Goal: Complete application form

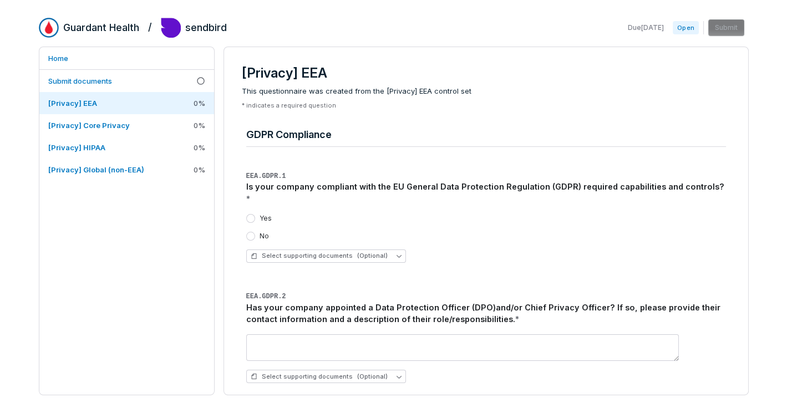
click at [253, 214] on button "Yes" at bounding box center [250, 218] width 9 height 9
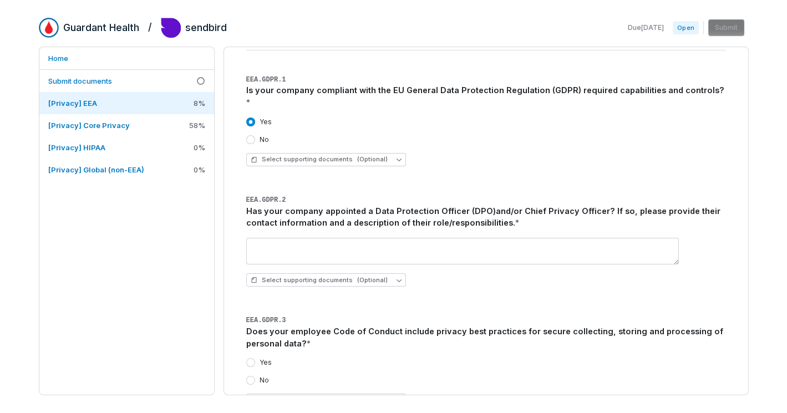
scroll to position [99, 0]
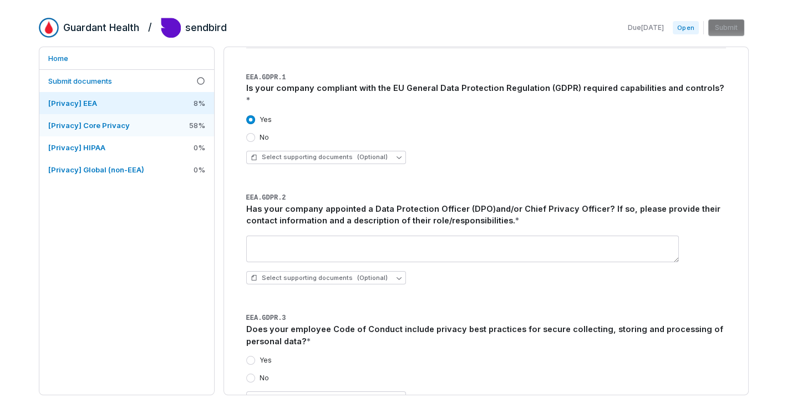
click at [130, 128] on link "[Privacy] Core Privacy 58 %" at bounding box center [126, 125] width 175 height 22
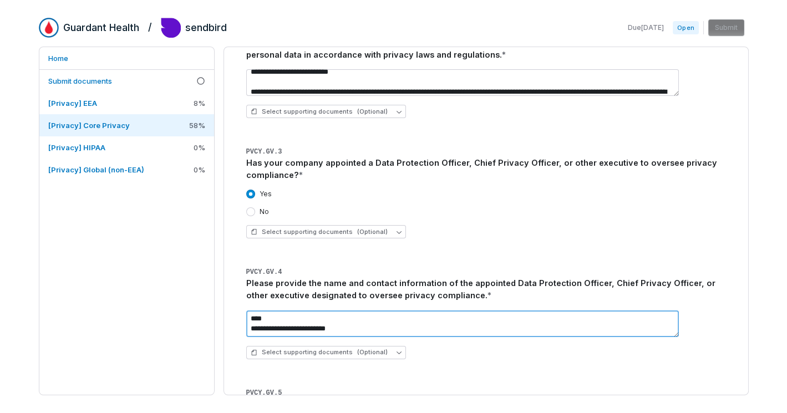
scroll to position [20, 0]
drag, startPoint x: 251, startPoint y: 317, endPoint x: 280, endPoint y: 342, distance: 38.5
click at [280, 342] on div "**********" at bounding box center [486, 335] width 480 height 67
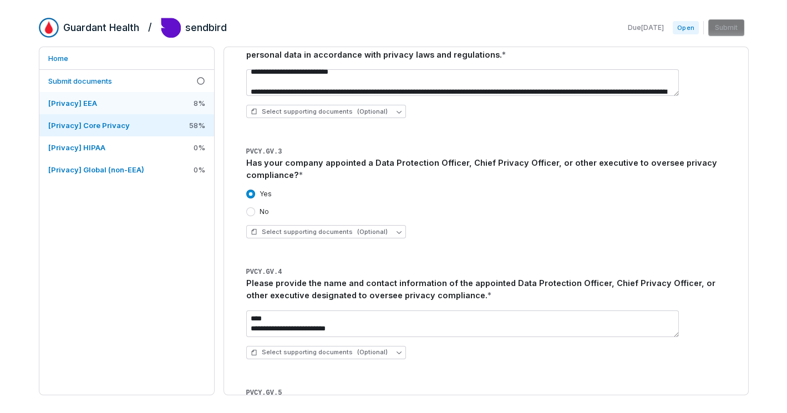
click at [141, 109] on link "[Privacy] EEA 8 %" at bounding box center [126, 103] width 175 height 22
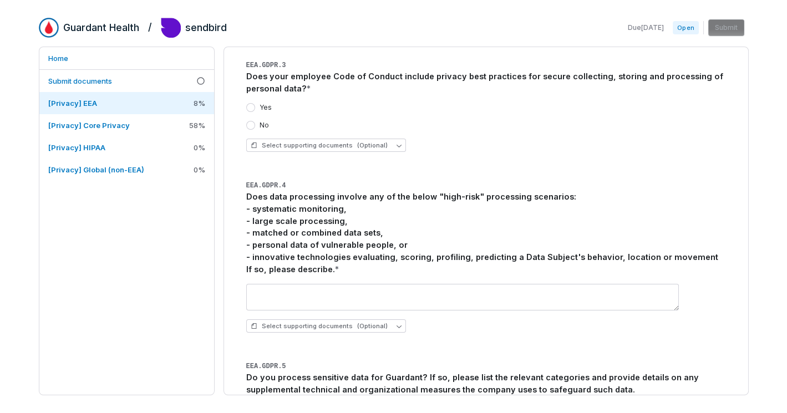
scroll to position [224, 0]
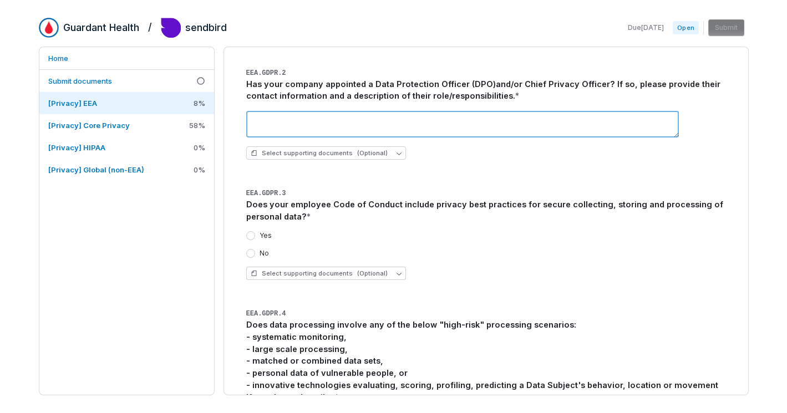
click at [254, 111] on textarea at bounding box center [462, 124] width 433 height 27
paste textarea "**********"
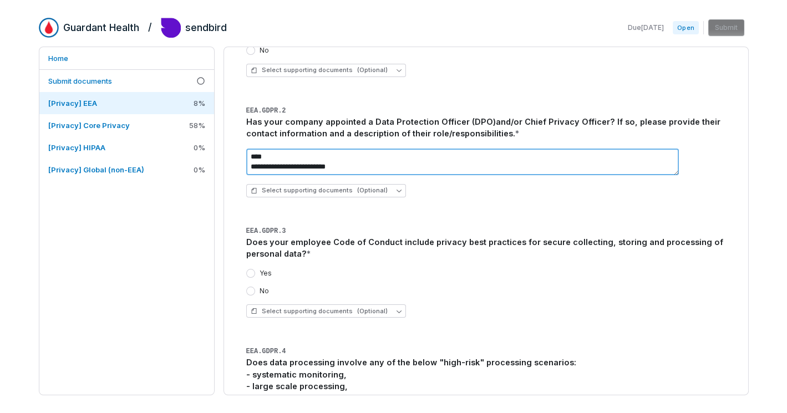
scroll to position [171, 0]
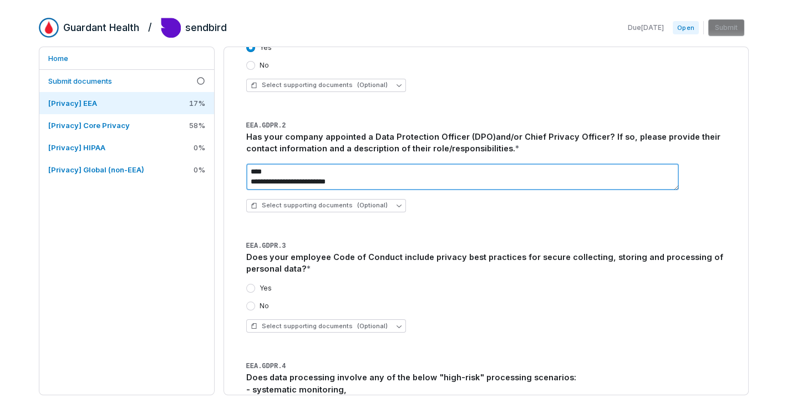
type textarea "**********"
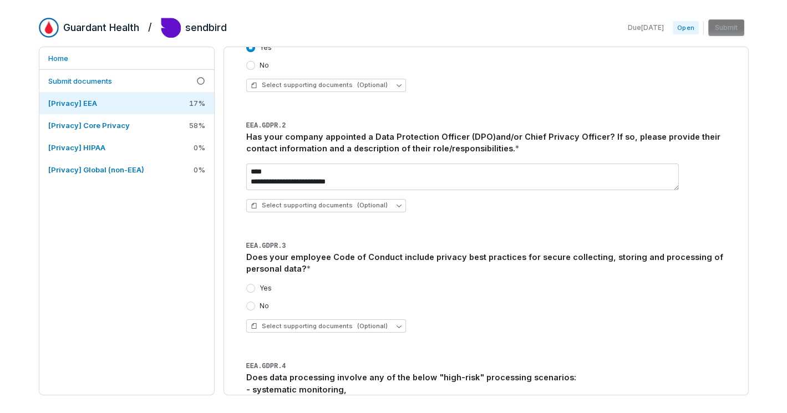
click at [376, 328] on div "Yes No Select supporting documents (Optional)" at bounding box center [486, 308] width 480 height 67
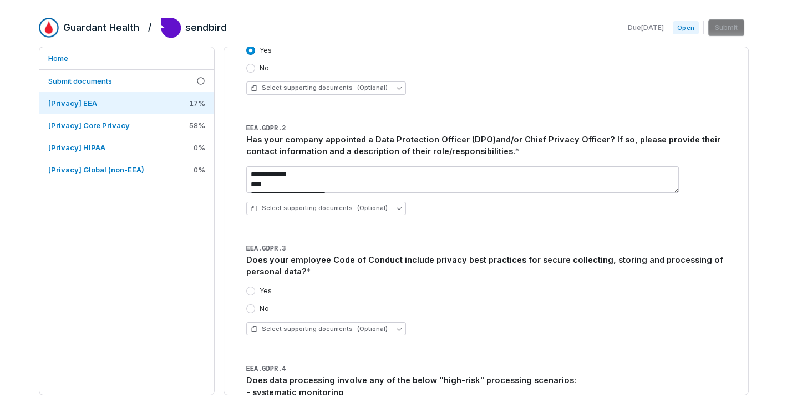
scroll to position [265, 0]
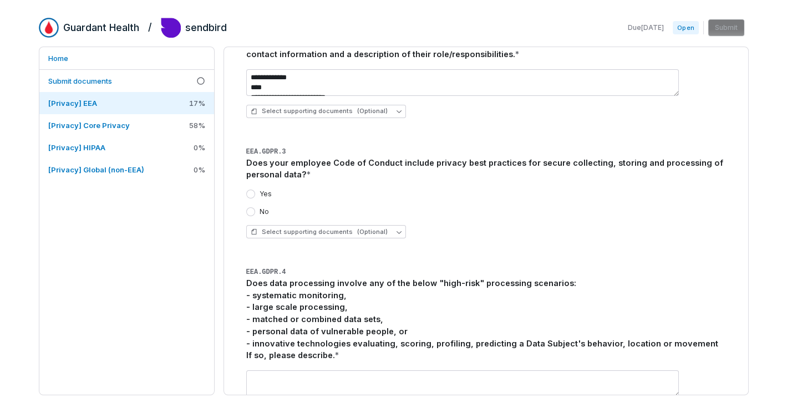
click at [251, 190] on button "Yes" at bounding box center [250, 194] width 9 height 9
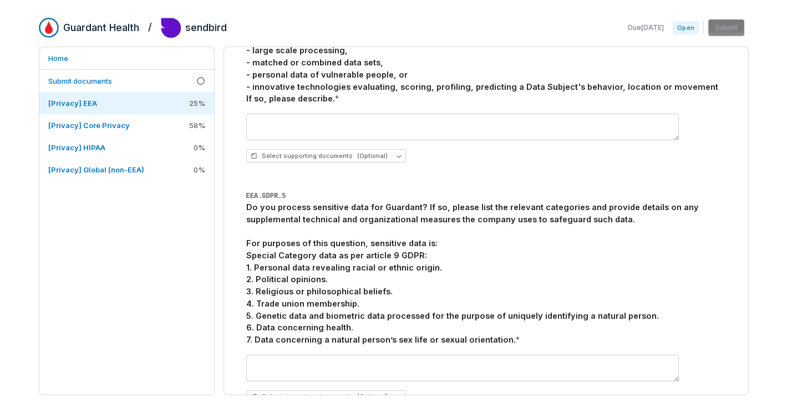
scroll to position [542, 0]
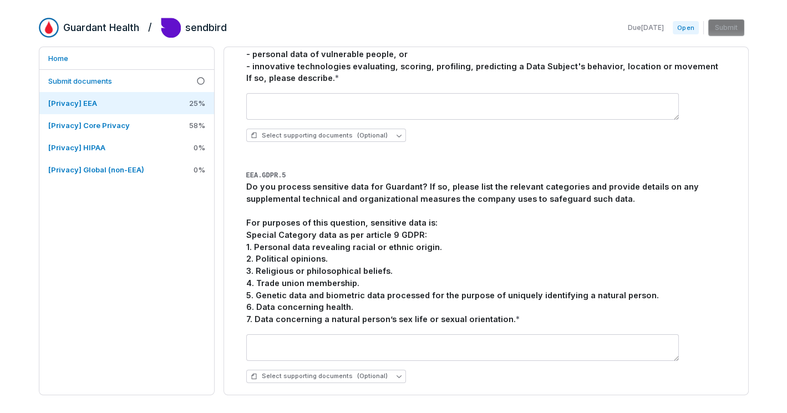
click at [373, 183] on div "Do you process sensitive data for Guardant? If so, please list the relevant cat…" at bounding box center [486, 253] width 480 height 145
click at [471, 181] on div "Do you process sensitive data for Guardant? If so, please list the relevant cat…" at bounding box center [486, 253] width 480 height 145
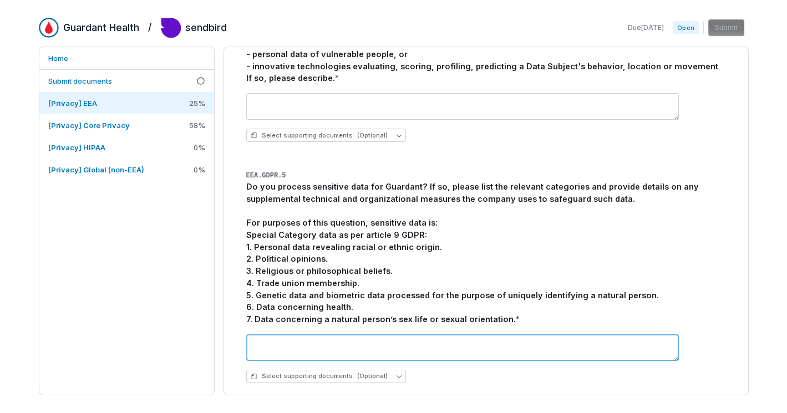
click at [271, 334] on textarea at bounding box center [462, 347] width 433 height 27
type textarea "*"
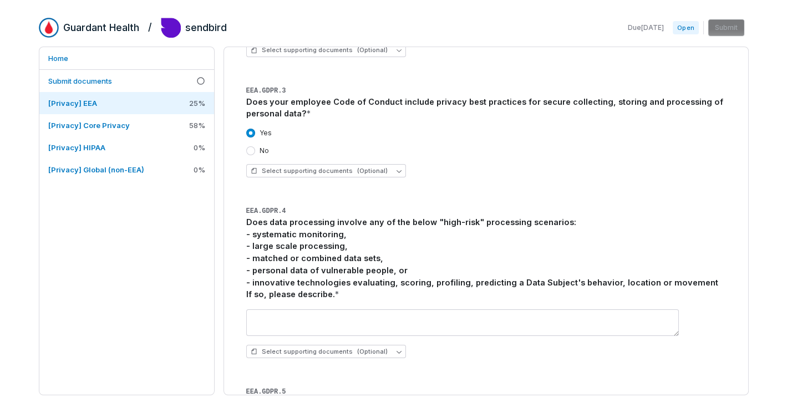
scroll to position [0, 0]
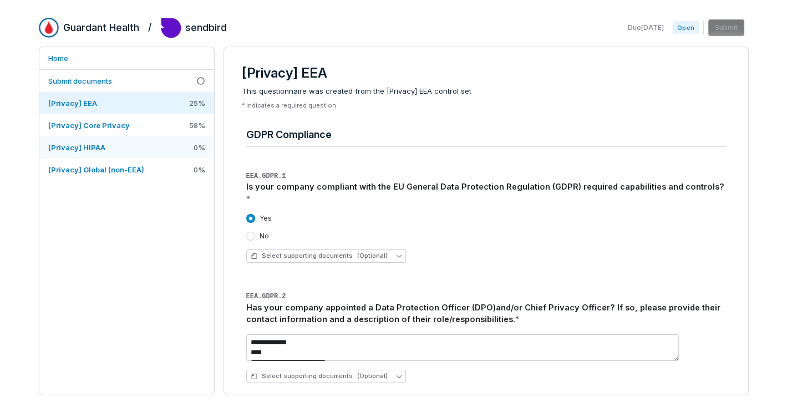
click at [141, 148] on link "[Privacy] HIPAA 0 %" at bounding box center [126, 147] width 175 height 22
